Goal: Browse casually: Explore the website without a specific task or goal

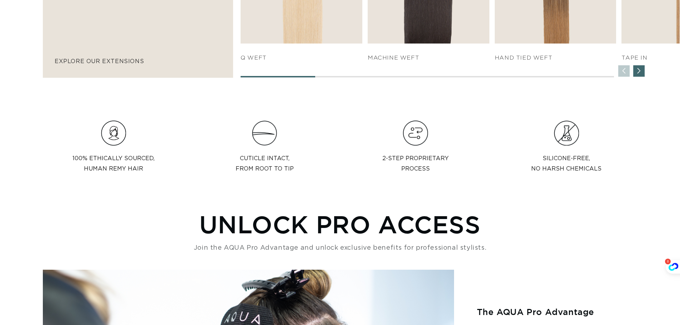
scroll to position [0, 629]
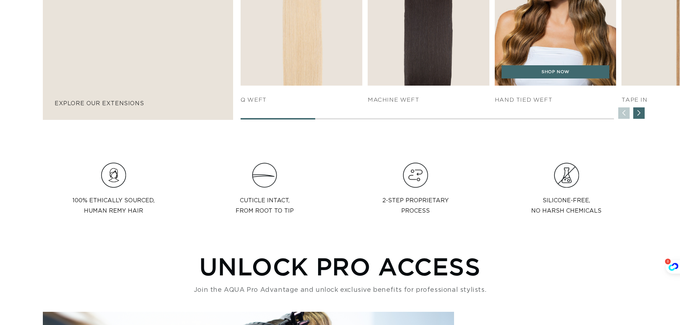
scroll to position [535, 0]
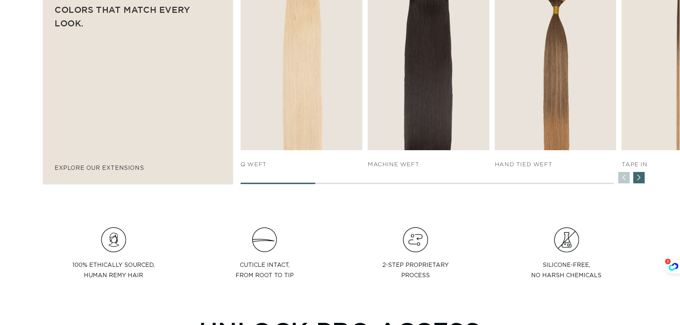
click at [640, 181] on div "Next slide" at bounding box center [638, 177] width 11 height 11
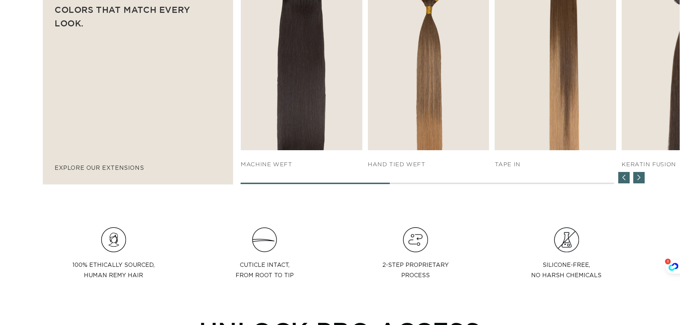
scroll to position [0, 1259]
click at [640, 181] on div "Next slide" at bounding box center [638, 177] width 11 height 11
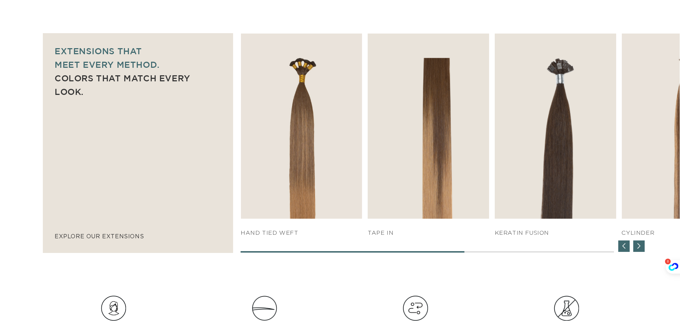
scroll to position [464, 0]
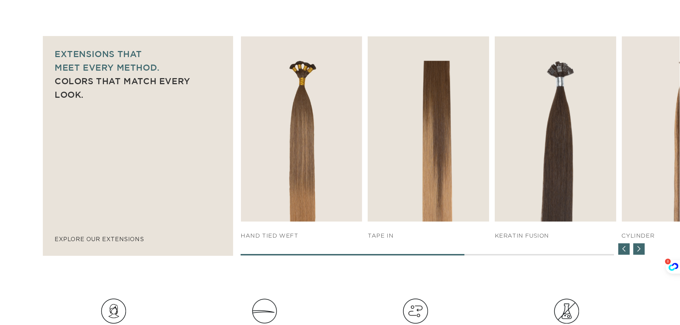
click at [643, 249] on div "Next slide" at bounding box center [638, 248] width 11 height 11
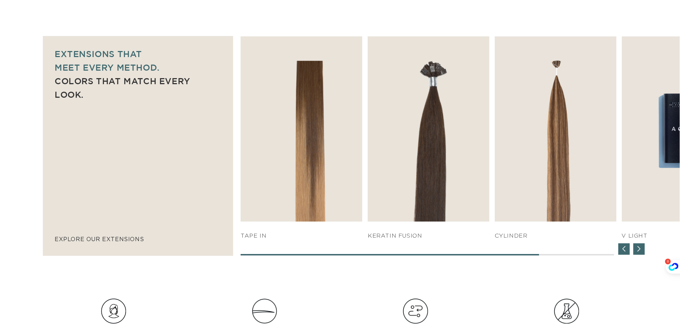
scroll to position [0, 0]
click at [643, 249] on div "Next slide" at bounding box center [638, 248] width 11 height 11
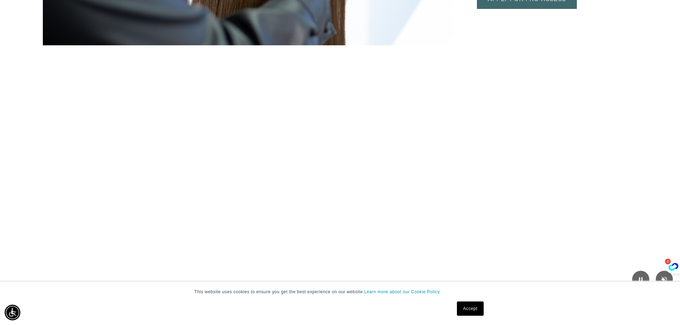
scroll to position [1107, 0]
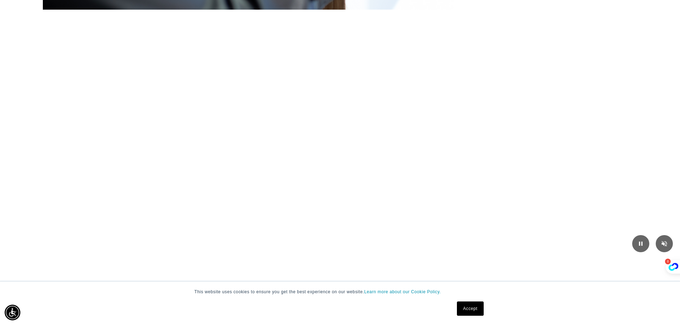
click at [464, 308] on link "Accept" at bounding box center [470, 309] width 26 height 14
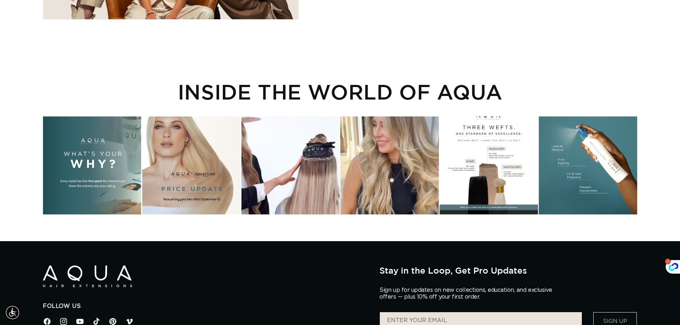
scroll to position [0, 0]
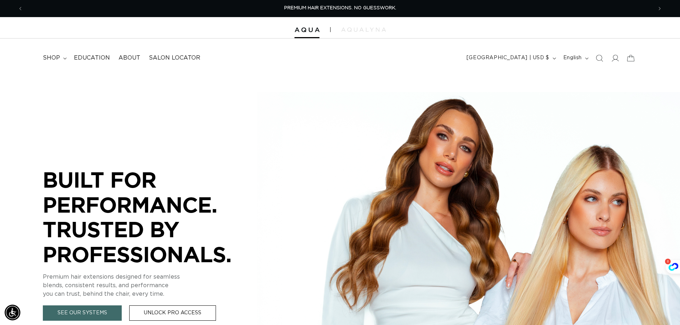
click at [372, 34] on div at bounding box center [340, 27] width 680 height 21
click at [371, 29] on img at bounding box center [363, 29] width 45 height 4
click at [363, 36] on div at bounding box center [340, 27] width 680 height 21
click at [367, 30] on img at bounding box center [363, 29] width 45 height 4
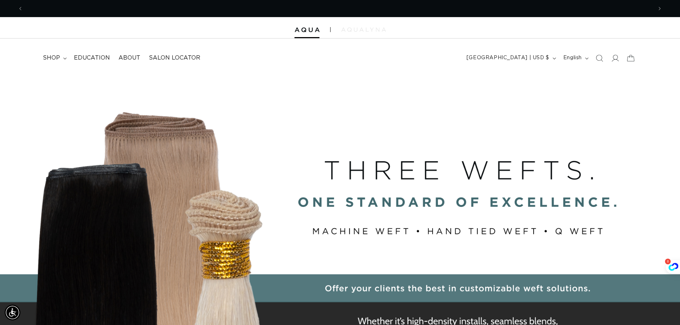
scroll to position [0, 629]
